Goal: Task Accomplishment & Management: Manage account settings

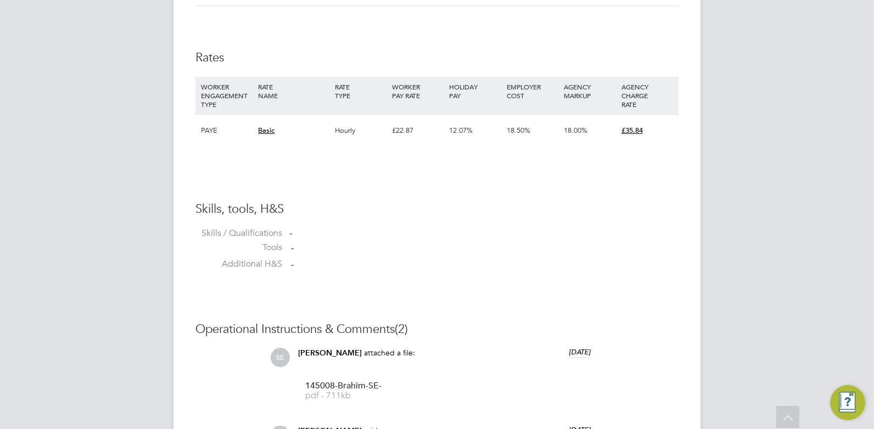
scroll to position [1043, 0]
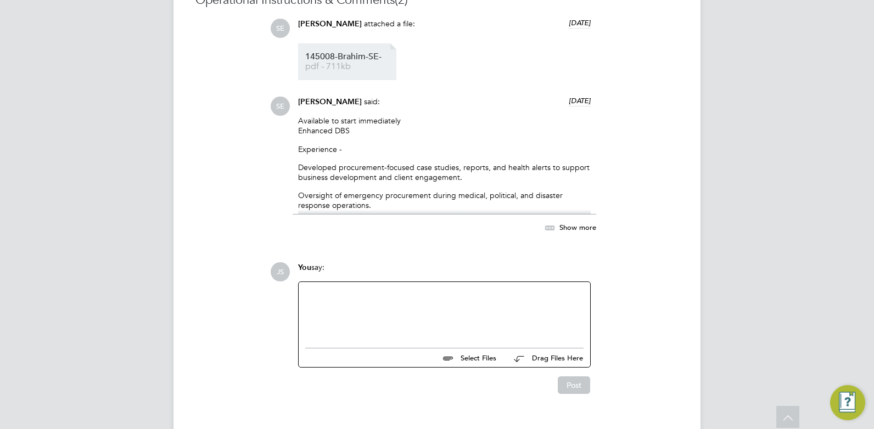
click at [368, 63] on link "145008-Brahim-SE- pdf - 711kb" at bounding box center [349, 62] width 88 height 18
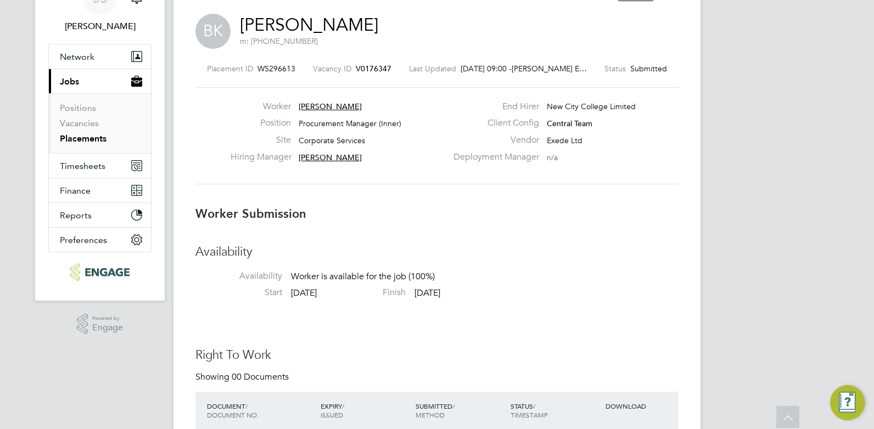
scroll to position [0, 0]
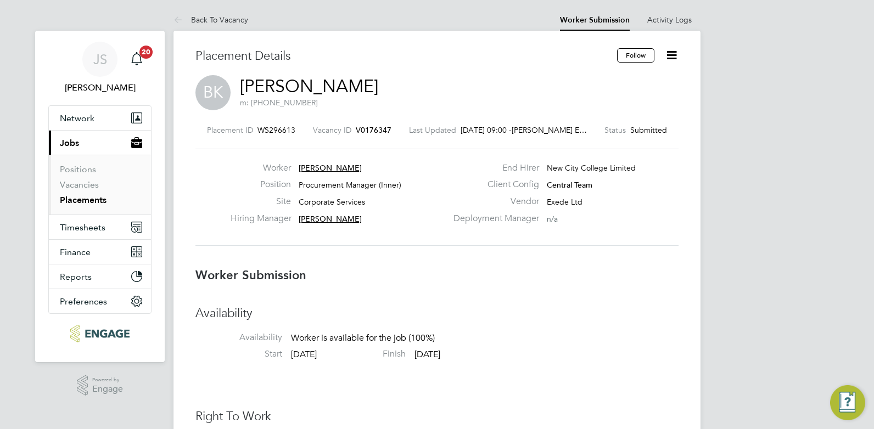
click at [675, 49] on icon at bounding box center [672, 55] width 14 height 14
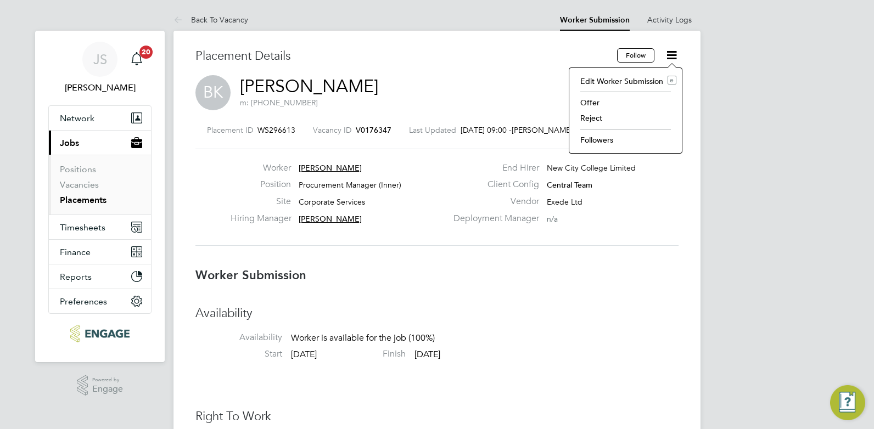
click at [633, 117] on li "Reject" at bounding box center [626, 117] width 102 height 15
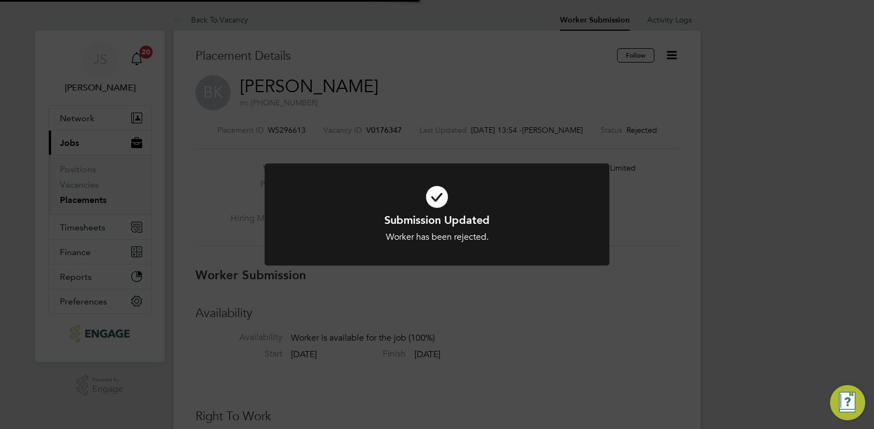
scroll to position [32, 77]
click at [510, 241] on div "Worker has been rejected." at bounding box center [436, 238] width 285 height 12
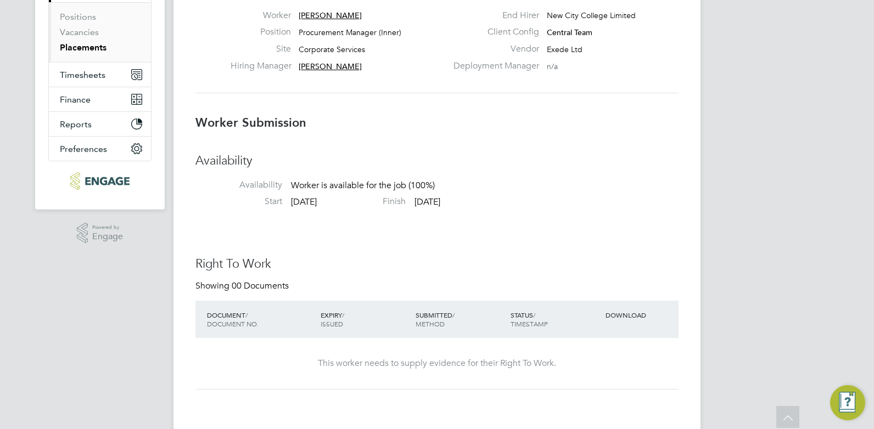
scroll to position [0, 0]
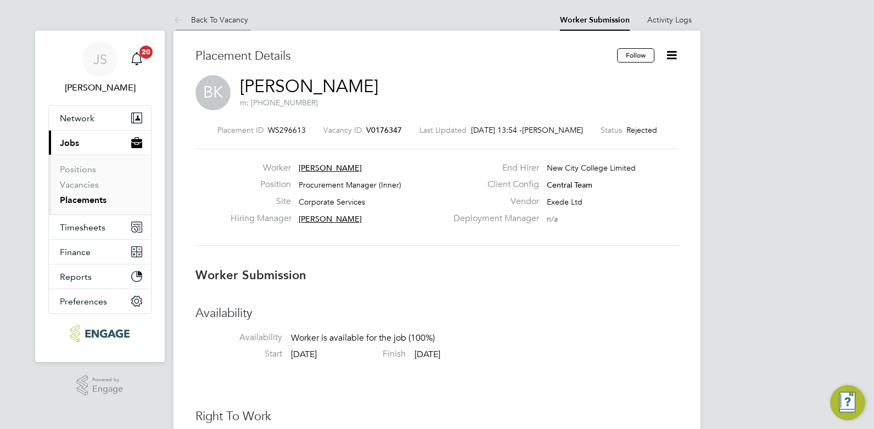
click at [226, 20] on link "Back To Vacancy" at bounding box center [210, 20] width 75 height 10
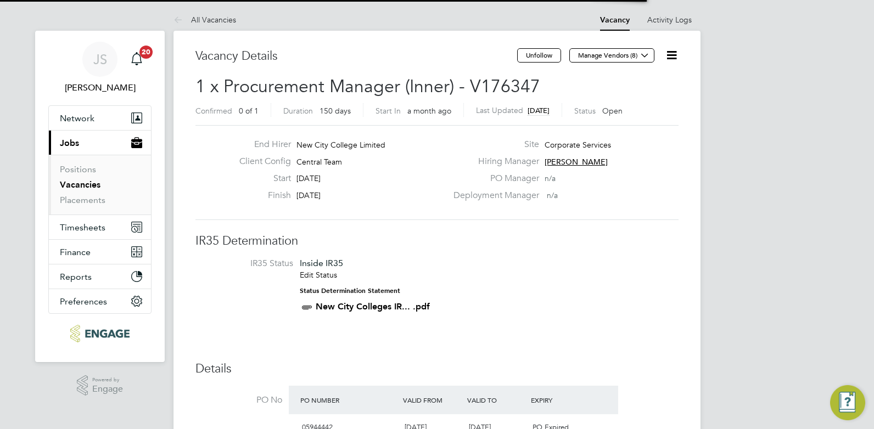
scroll to position [5, 5]
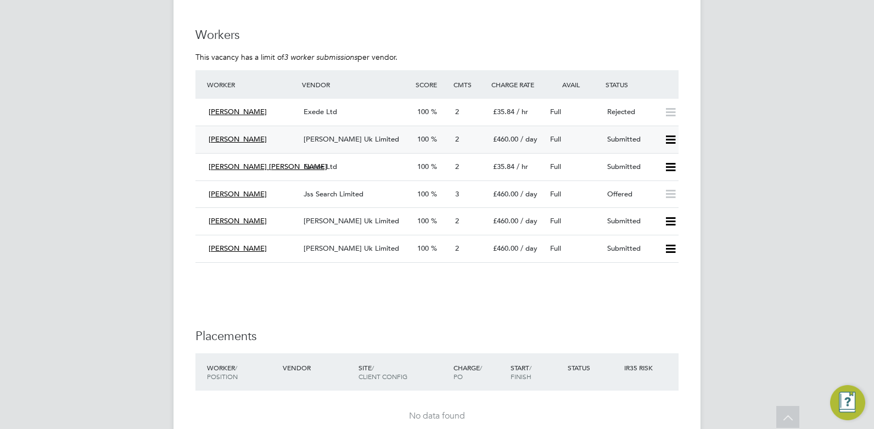
click at [671, 144] on icon at bounding box center [671, 140] width 14 height 9
click at [475, 128] on div "[PERSON_NAME] [PERSON_NAME] Uk Limited 100 2 £460.00 / day Full Submitted" at bounding box center [436, 139] width 483 height 27
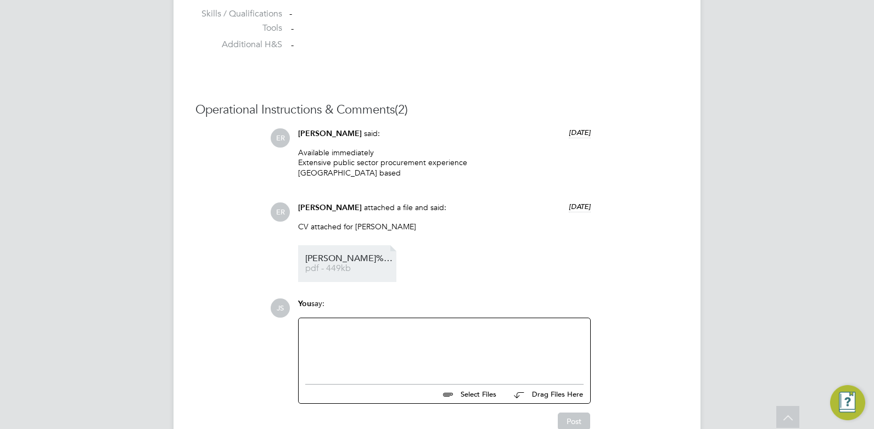
click at [314, 255] on li "[PERSON_NAME]%20Stonehouse pdf - 449kb" at bounding box center [347, 263] width 98 height 37
click at [359, 256] on span "[PERSON_NAME]%20Stonehouse" at bounding box center [349, 259] width 88 height 8
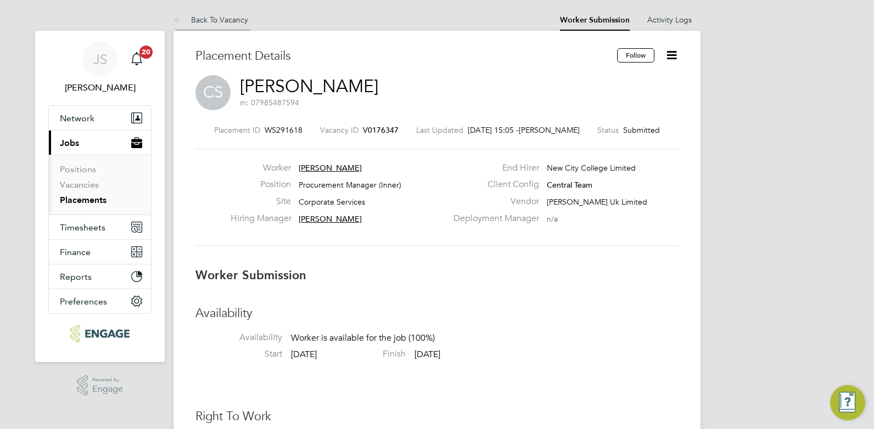
click at [225, 21] on link "Back To Vacancy" at bounding box center [210, 20] width 75 height 10
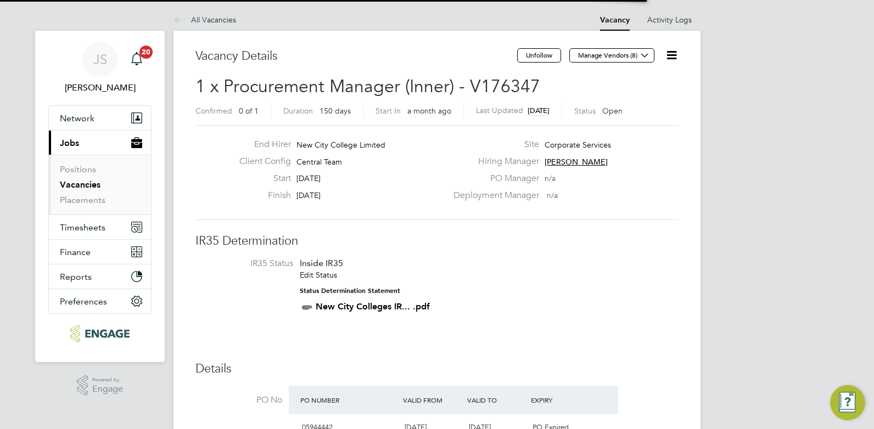
scroll to position [18, 237]
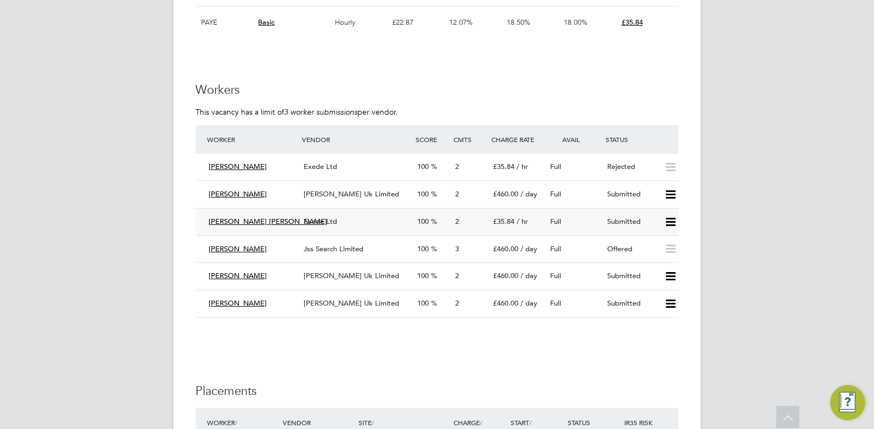
click at [354, 220] on div "Exede Ltd" at bounding box center [356, 222] width 114 height 18
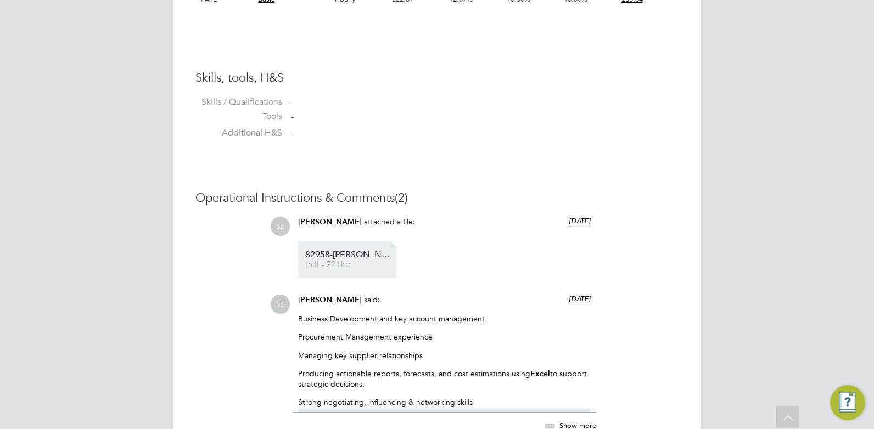
click at [347, 255] on span "82958-[PERSON_NAME]-SE-%20(1)" at bounding box center [349, 255] width 88 height 8
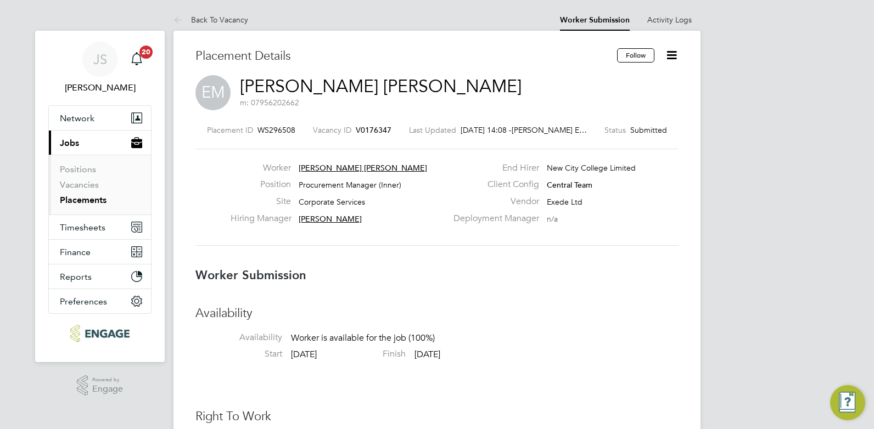
click at [676, 54] on icon at bounding box center [672, 55] width 14 height 14
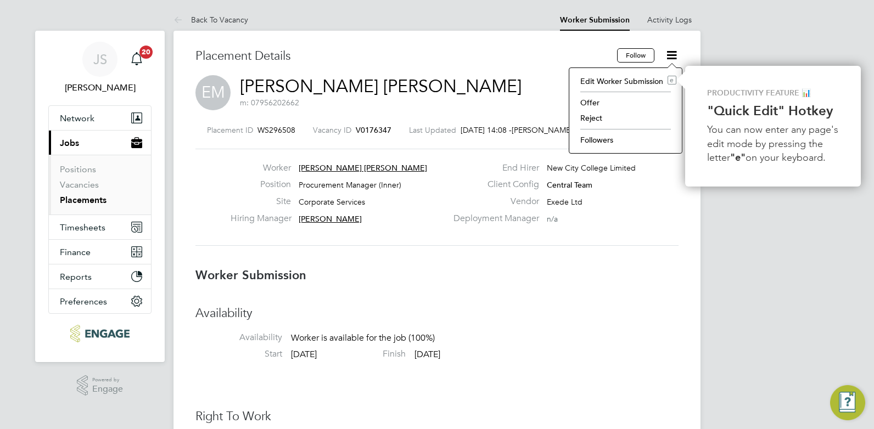
click at [643, 115] on li "Reject" at bounding box center [626, 117] width 102 height 15
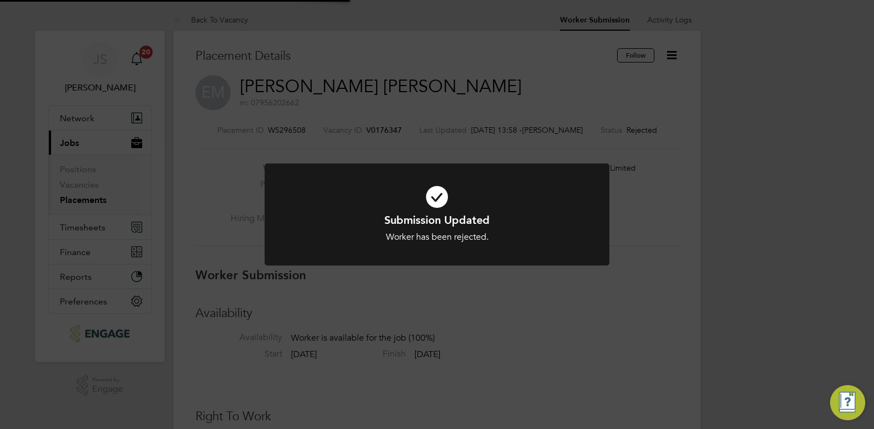
scroll to position [32, 77]
click at [466, 64] on div "Submission Updated Worker has been rejected. Cancel Okay" at bounding box center [437, 214] width 874 height 429
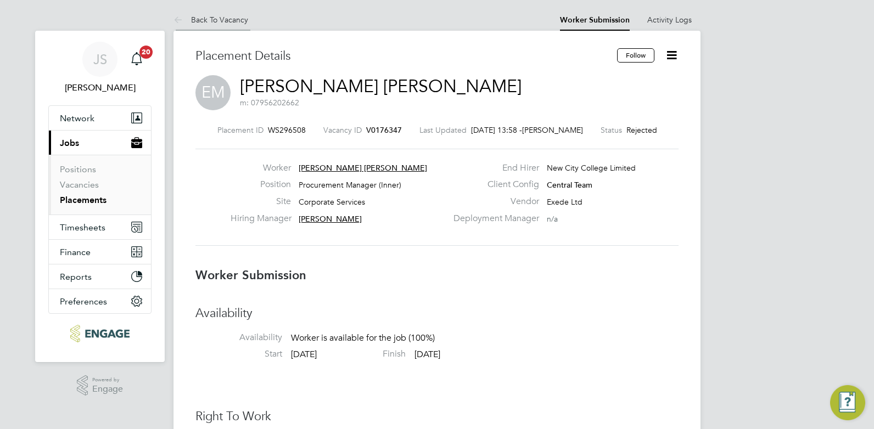
click at [240, 16] on link "Back To Vacancy" at bounding box center [210, 20] width 75 height 10
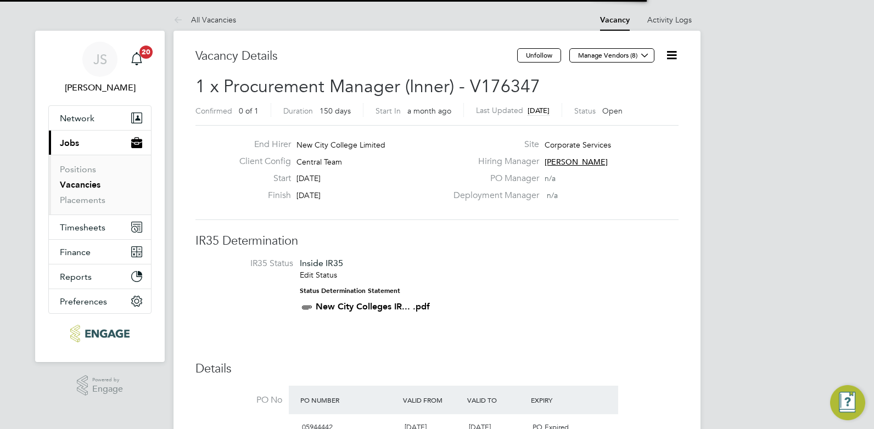
scroll to position [32, 77]
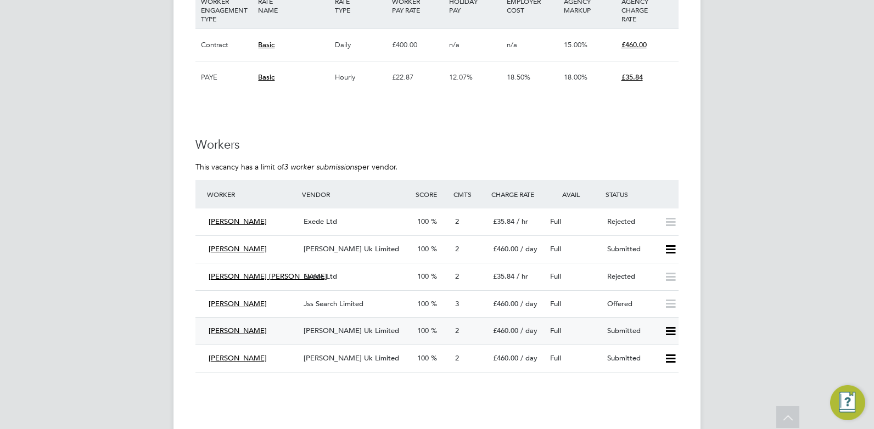
click at [356, 335] on div "[PERSON_NAME] Uk Limited" at bounding box center [356, 331] width 114 height 18
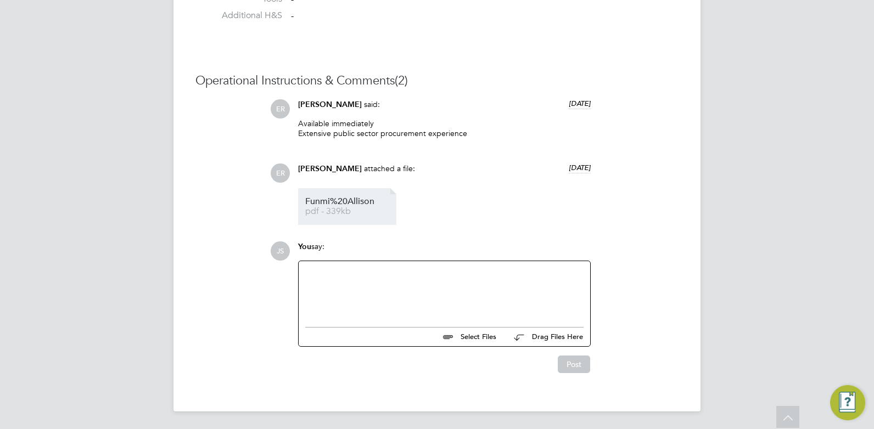
click at [358, 205] on span "Funmi%20Allison" at bounding box center [349, 202] width 88 height 8
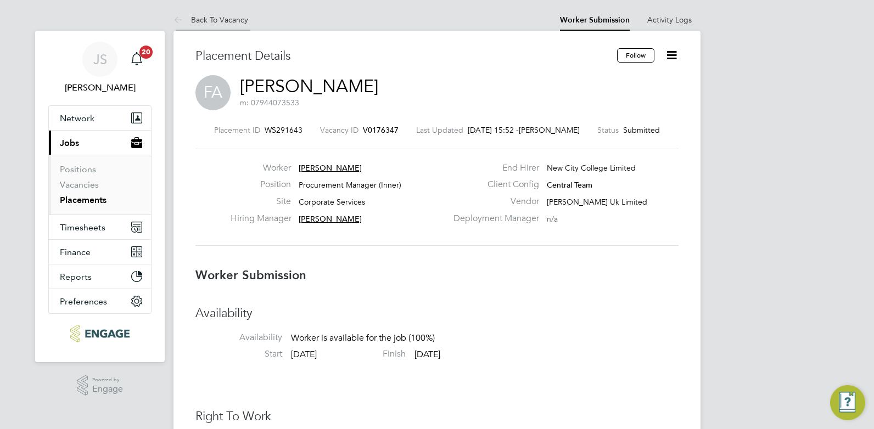
drag, startPoint x: 229, startPoint y: 17, endPoint x: 229, endPoint y: 24, distance: 6.6
click at [229, 17] on link "Back To Vacancy" at bounding box center [210, 20] width 75 height 10
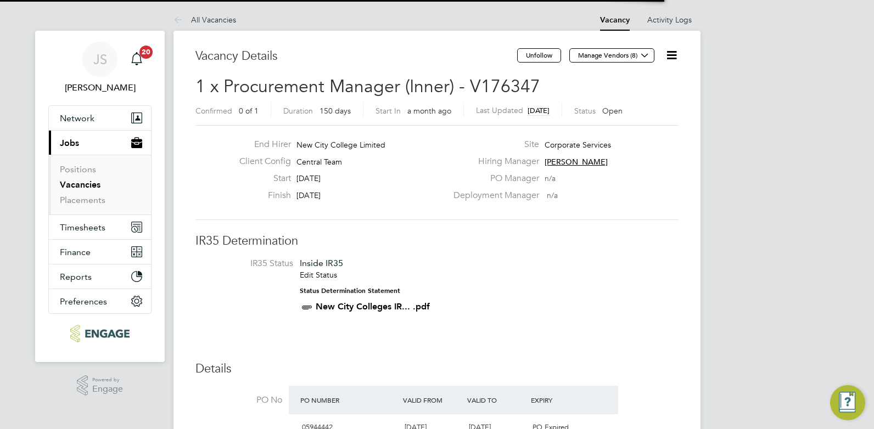
scroll to position [19, 103]
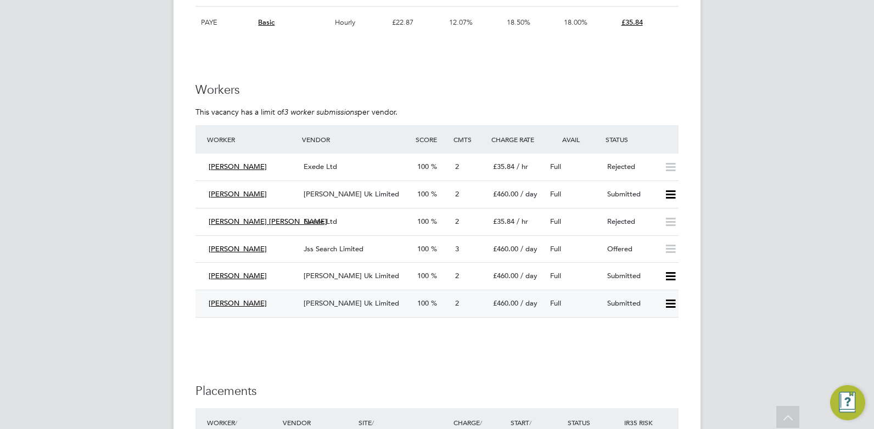
click at [365, 301] on span "[PERSON_NAME] Uk Limited" at bounding box center [352, 303] width 96 height 9
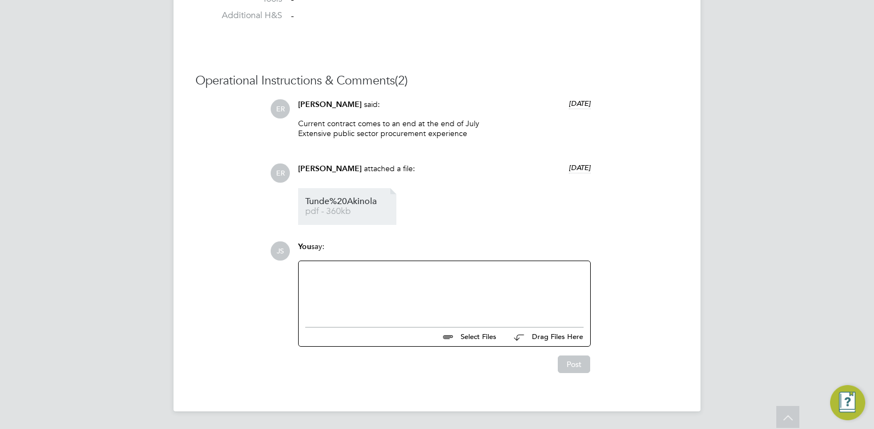
click at [375, 202] on span "Tunde%20Akinola" at bounding box center [349, 202] width 88 height 8
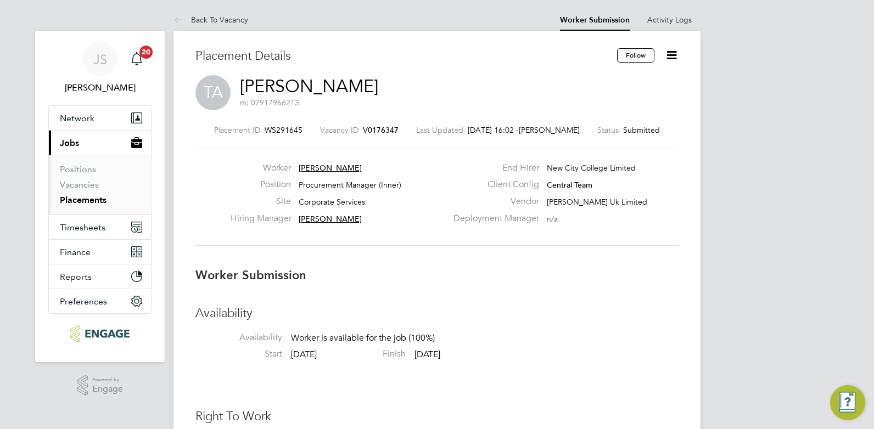
click at [87, 200] on link "Placements" at bounding box center [83, 200] width 47 height 10
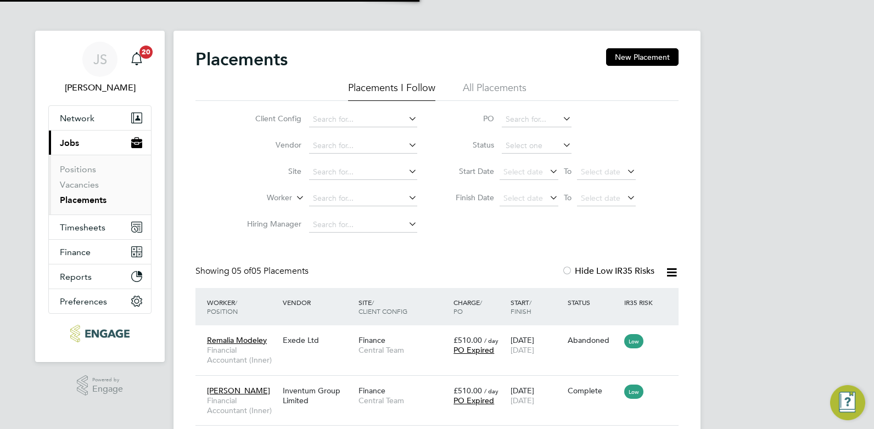
scroll to position [52, 76]
